Goal: Information Seeking & Learning: Learn about a topic

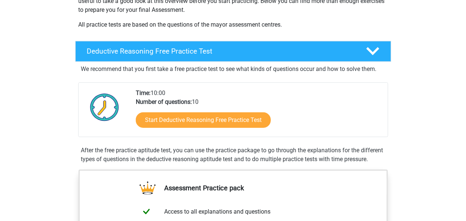
scroll to position [144, 0]
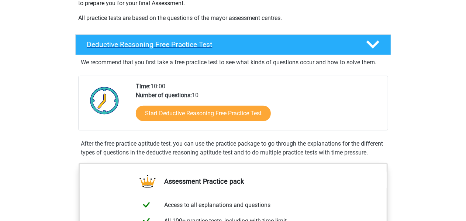
click at [185, 42] on h4 "Deductive Reasoning Free Practice Test" at bounding box center [220, 44] width 267 height 8
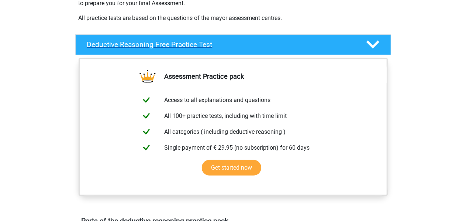
click at [374, 45] on polygon at bounding box center [373, 45] width 13 height 8
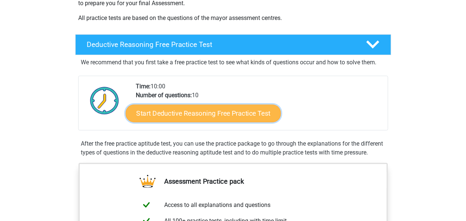
click at [221, 109] on link "Start Deductive Reasoning Free Practice Test" at bounding box center [203, 113] width 155 height 18
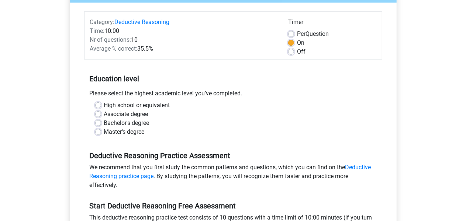
scroll to position [85, 0]
click at [143, 103] on label "High school or equivalent" at bounding box center [137, 104] width 66 height 9
click at [101, 103] on input "High school or equivalent" at bounding box center [98, 103] width 6 height 7
radio input "true"
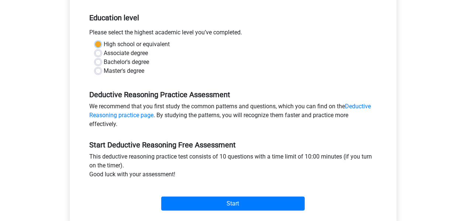
scroll to position [158, 0]
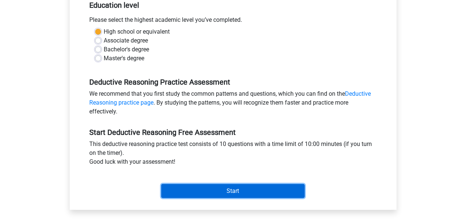
click at [212, 186] on input "Start" at bounding box center [233, 191] width 144 height 14
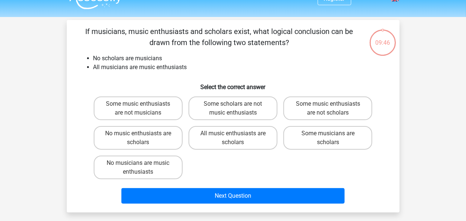
scroll to position [12, 0]
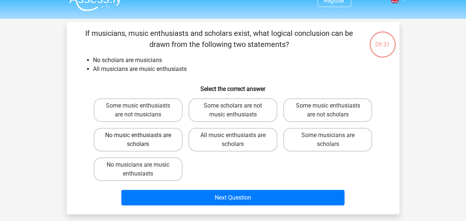
click at [157, 138] on label "No music enthusiasts are scholars" at bounding box center [138, 140] width 89 height 24
click at [143, 138] on input "No music enthusiasts are scholars" at bounding box center [140, 137] width 5 height 5
radio input "true"
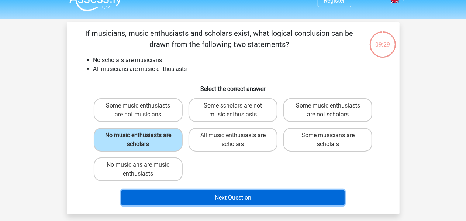
click at [210, 194] on button "Next Question" at bounding box center [232, 198] width 223 height 16
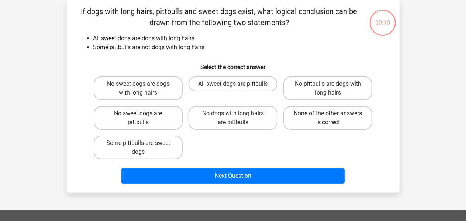
scroll to position [35, 0]
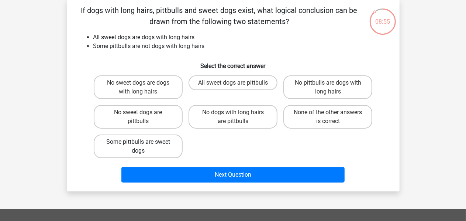
click at [158, 140] on label "Some pittbulls are sweet dogs" at bounding box center [138, 146] width 89 height 24
click at [143, 142] on input "Some pittbulls are sweet dogs" at bounding box center [140, 144] width 5 height 5
radio input "true"
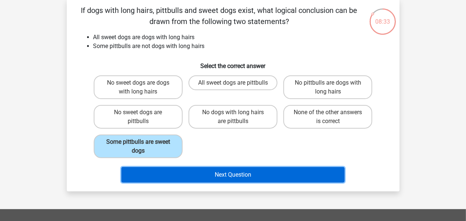
click at [286, 172] on button "Next Question" at bounding box center [232, 175] width 223 height 16
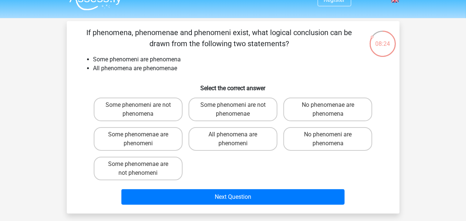
scroll to position [31, 0]
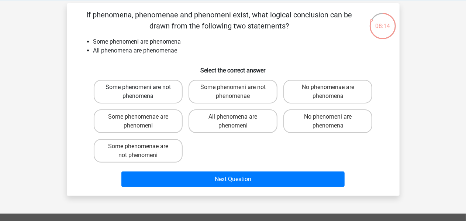
click at [161, 90] on label "Some phenomeni are not phenomena" at bounding box center [138, 92] width 89 height 24
click at [143, 90] on input "Some phenomeni are not phenomena" at bounding box center [140, 89] width 5 height 5
radio input "true"
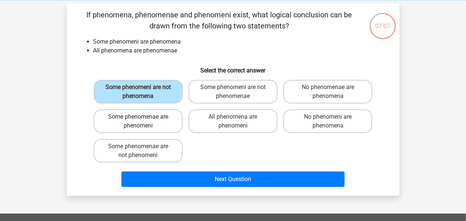
click at [160, 116] on label "Some phenomenae are phenomeni" at bounding box center [138, 121] width 89 height 24
click at [143, 117] on input "Some phenomenae are phenomeni" at bounding box center [140, 119] width 5 height 5
radio input "true"
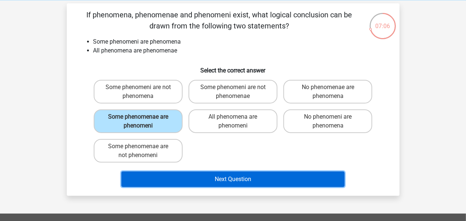
click at [199, 175] on button "Next Question" at bounding box center [232, 179] width 223 height 16
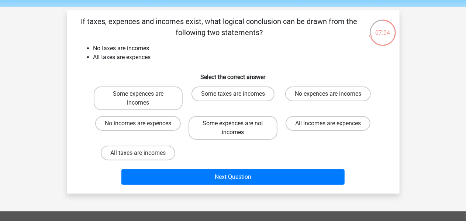
scroll to position [24, 0]
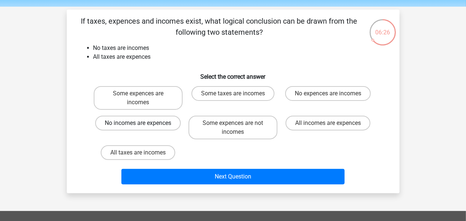
click at [171, 120] on label "No incomes are expences" at bounding box center [138, 123] width 86 height 15
click at [143, 123] on input "No incomes are expences" at bounding box center [140, 125] width 5 height 5
radio input "true"
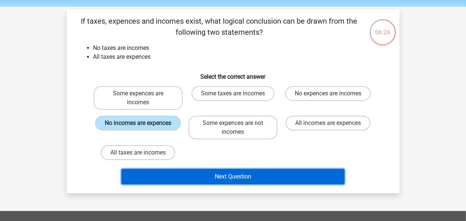
click at [196, 176] on button "Next Question" at bounding box center [232, 177] width 223 height 16
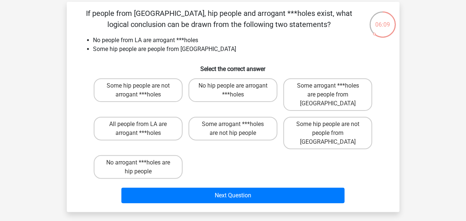
scroll to position [36, 0]
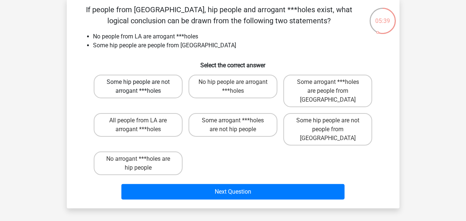
click at [160, 85] on label "Some hip people are not arrogant ***holes" at bounding box center [138, 87] width 89 height 24
click at [143, 85] on input "Some hip people are not arrogant ***holes" at bounding box center [140, 84] width 5 height 5
radio input "true"
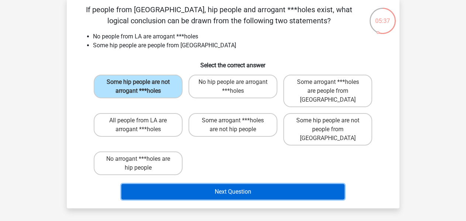
click at [195, 184] on button "Next Question" at bounding box center [232, 192] width 223 height 16
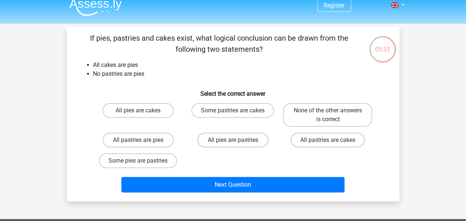
scroll to position [4, 0]
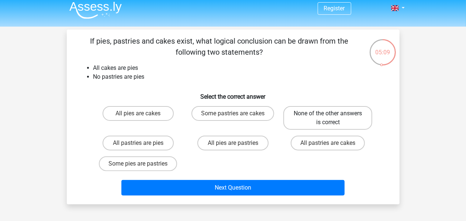
click at [315, 121] on label "None of the other answers is correct" at bounding box center [328, 118] width 89 height 24
click at [328, 118] on input "None of the other answers is correct" at bounding box center [330, 115] width 5 height 5
radio input "true"
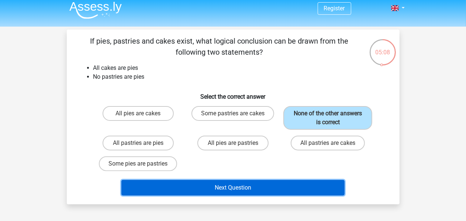
click at [290, 183] on button "Next Question" at bounding box center [232, 188] width 223 height 16
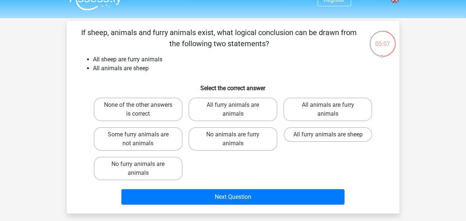
scroll to position [13, 0]
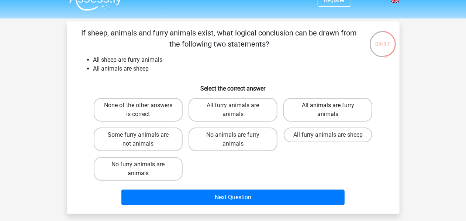
click at [306, 113] on label "All animals are furry animals" at bounding box center [328, 110] width 89 height 24
click at [328, 110] on input "All animals are furry animals" at bounding box center [330, 107] width 5 height 5
radio input "true"
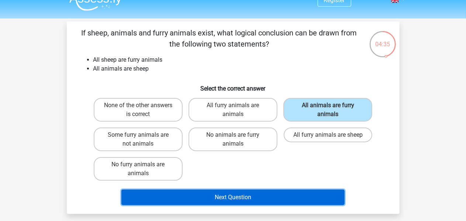
click at [273, 199] on button "Next Question" at bounding box center [232, 197] width 223 height 16
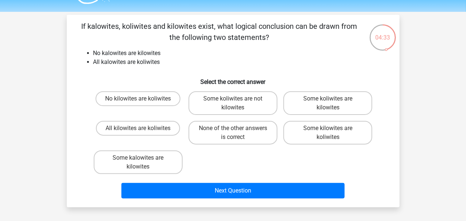
scroll to position [18, 0]
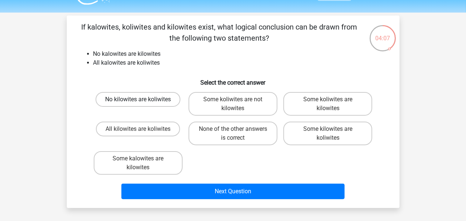
click at [167, 101] on label "No kilowites are koliwites" at bounding box center [138, 99] width 85 height 15
click at [143, 101] on input "No kilowites are koliwites" at bounding box center [140, 101] width 5 height 5
radio input "true"
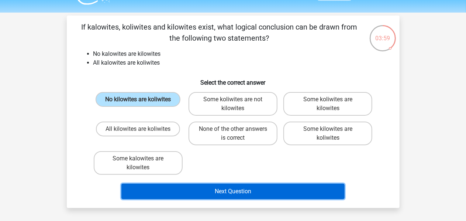
click at [232, 191] on button "Next Question" at bounding box center [232, 192] width 223 height 16
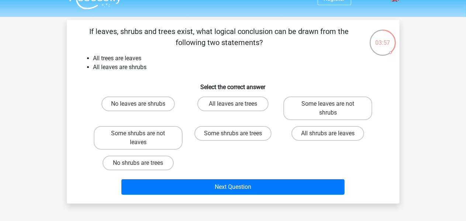
scroll to position [6, 0]
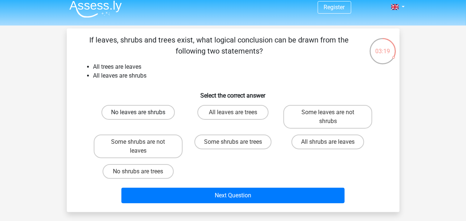
click at [166, 114] on label "No leaves are shrubs" at bounding box center [138, 112] width 73 height 15
click at [143, 114] on input "No leaves are shrubs" at bounding box center [140, 114] width 5 height 5
radio input "true"
click at [148, 170] on label "No shrubs are trees" at bounding box center [138, 171] width 71 height 15
click at [143, 171] on input "No shrubs are trees" at bounding box center [140, 173] width 5 height 5
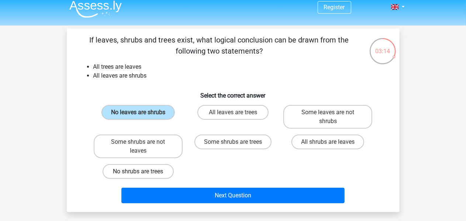
radio input "true"
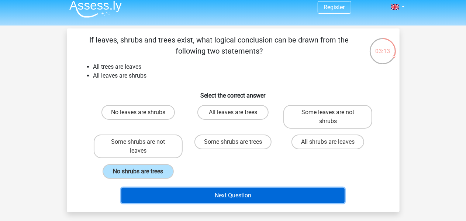
click at [179, 189] on button "Next Question" at bounding box center [232, 196] width 223 height 16
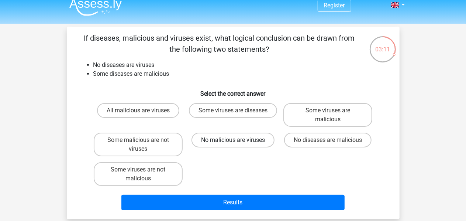
scroll to position [7, 0]
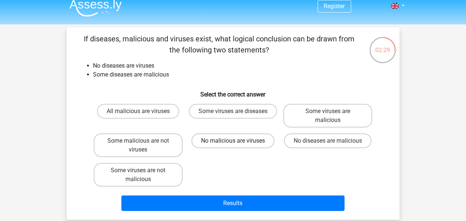
click at [261, 140] on label "No malicious are viruses" at bounding box center [233, 140] width 83 height 15
click at [238, 141] on input "No malicious are viruses" at bounding box center [235, 143] width 5 height 5
radio input "true"
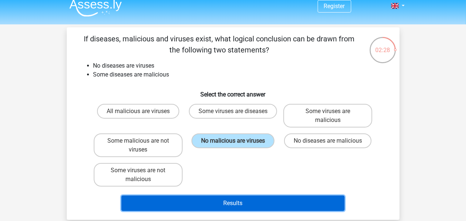
click at [253, 202] on button "Results" at bounding box center [232, 203] width 223 height 16
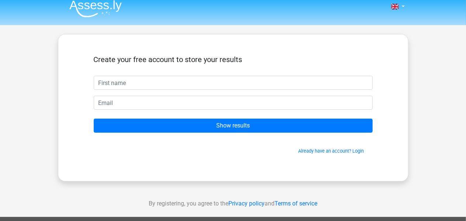
scroll to position [9, 0]
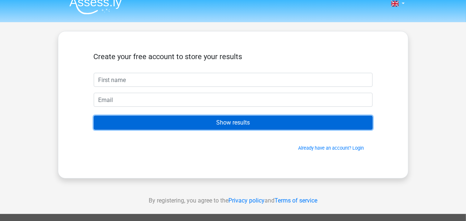
click at [263, 119] on input "Show results" at bounding box center [233, 123] width 279 height 14
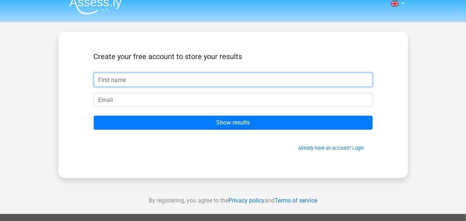
click at [271, 84] on input "text" at bounding box center [233, 80] width 279 height 14
type input "abdul"
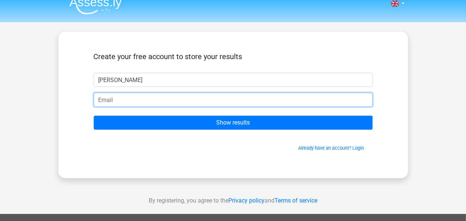
click at [272, 98] on input "email" at bounding box center [233, 100] width 279 height 14
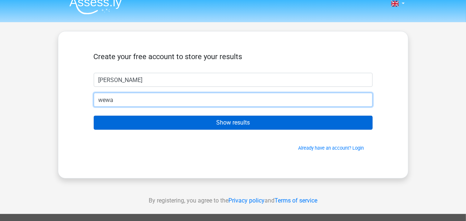
type input "wewantab1@gmail.com"
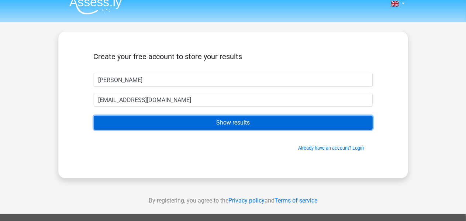
click at [216, 127] on input "Show results" at bounding box center [233, 123] width 279 height 14
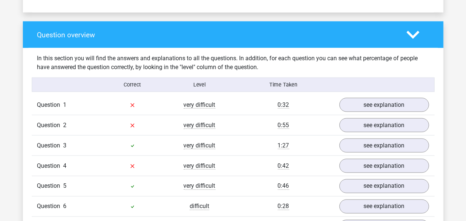
scroll to position [525, 0]
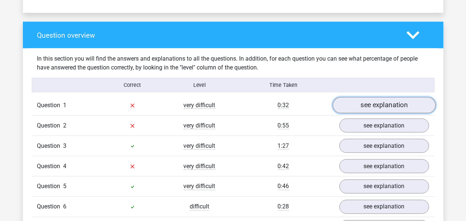
click at [374, 106] on link "see explanation" at bounding box center [384, 105] width 103 height 16
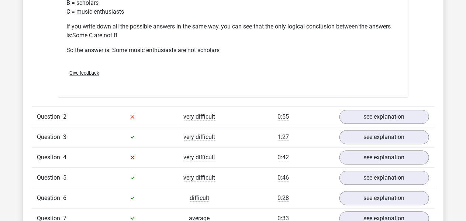
scroll to position [868, 0]
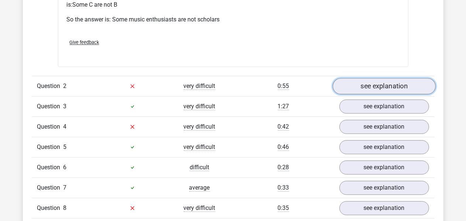
click at [364, 85] on link "see explanation" at bounding box center [384, 86] width 103 height 16
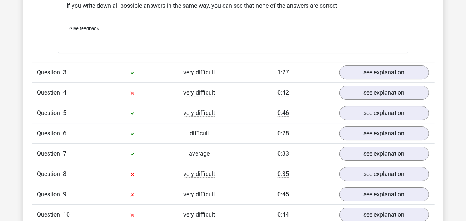
scroll to position [1186, 0]
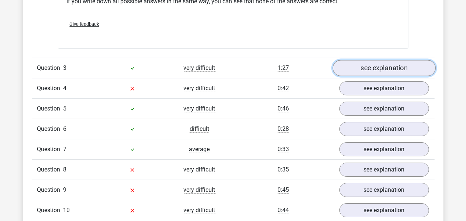
click at [366, 63] on link "see explanation" at bounding box center [384, 68] width 103 height 16
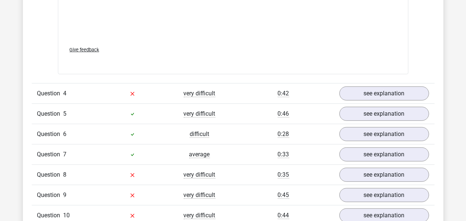
scroll to position [1587, 0]
click at [358, 93] on link "see explanation" at bounding box center [384, 93] width 103 height 16
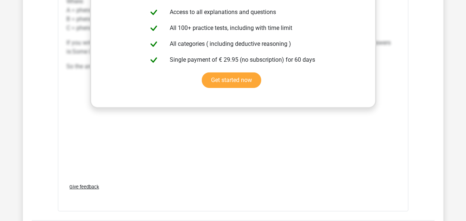
scroll to position [1437, 0]
